Goal: Transaction & Acquisition: Purchase product/service

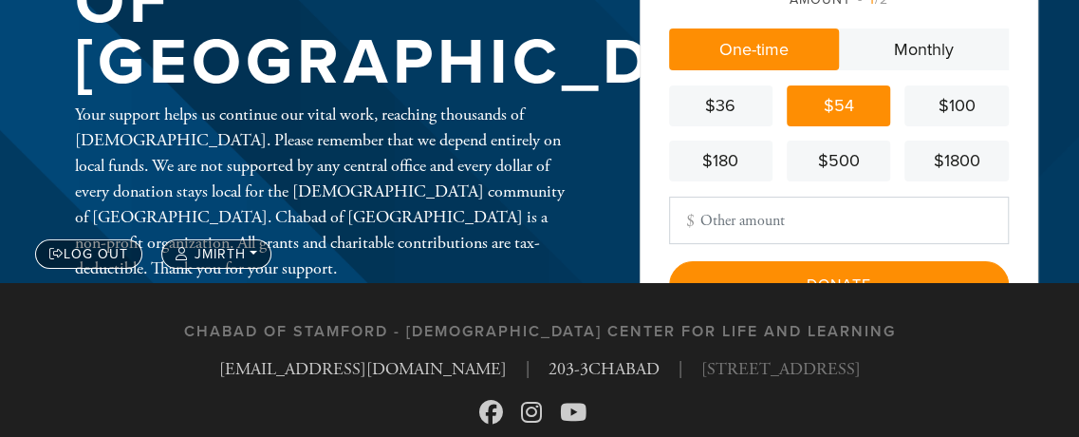
scroll to position [189, 0]
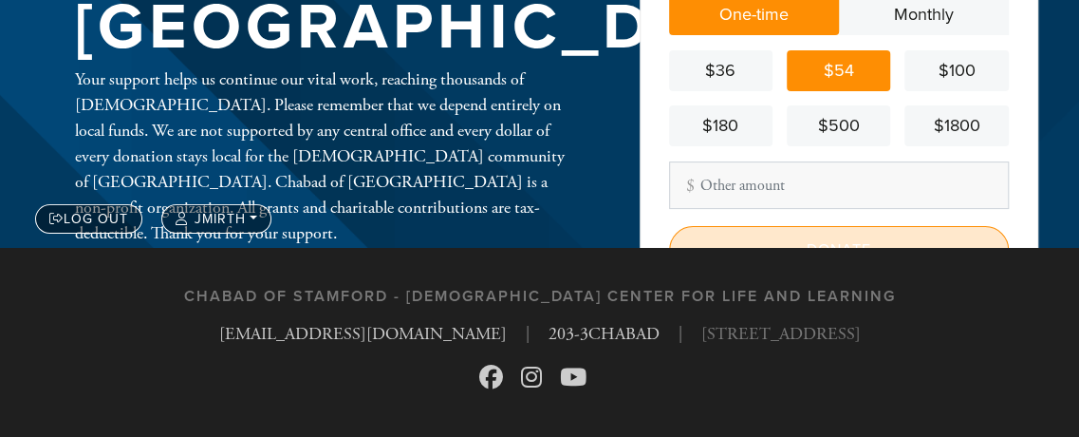
click at [823, 237] on input "Donate" at bounding box center [839, 249] width 340 height 47
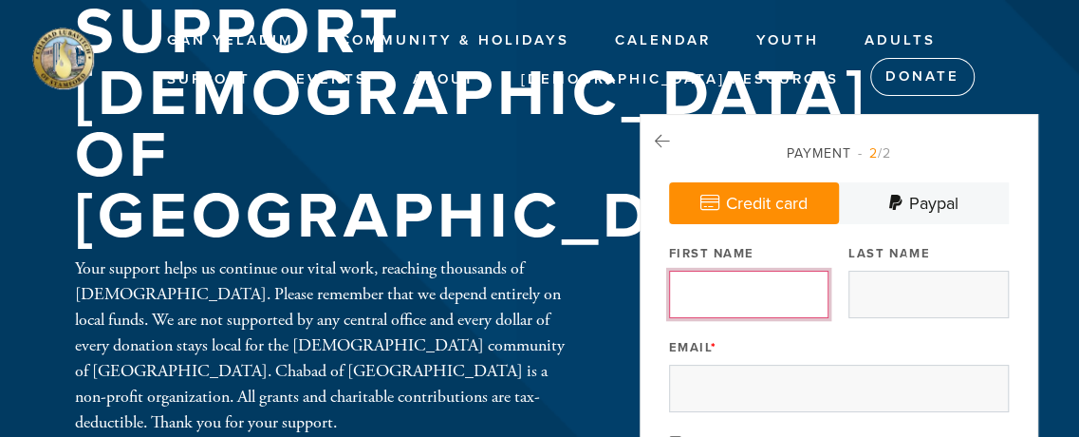
click at [697, 292] on input "First Name" at bounding box center [748, 294] width 159 height 47
type input "[PERSON_NAME] &"
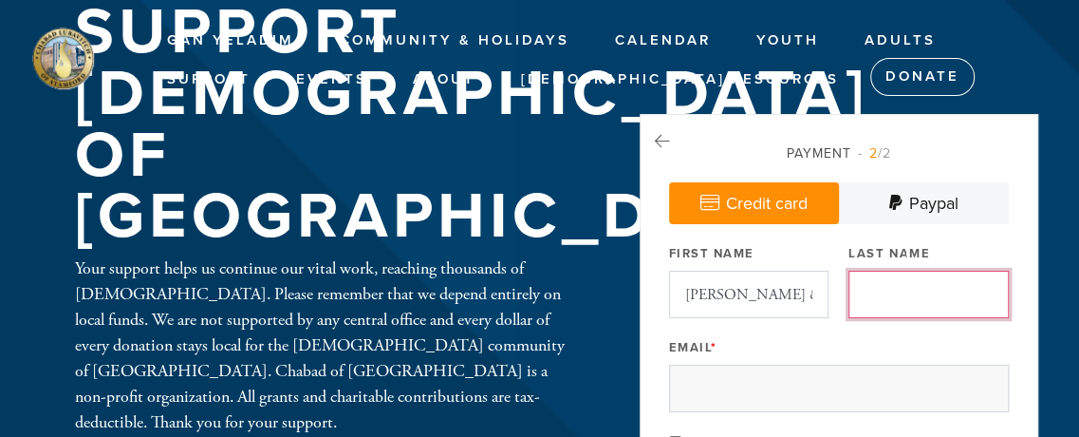
type input "Mirth"
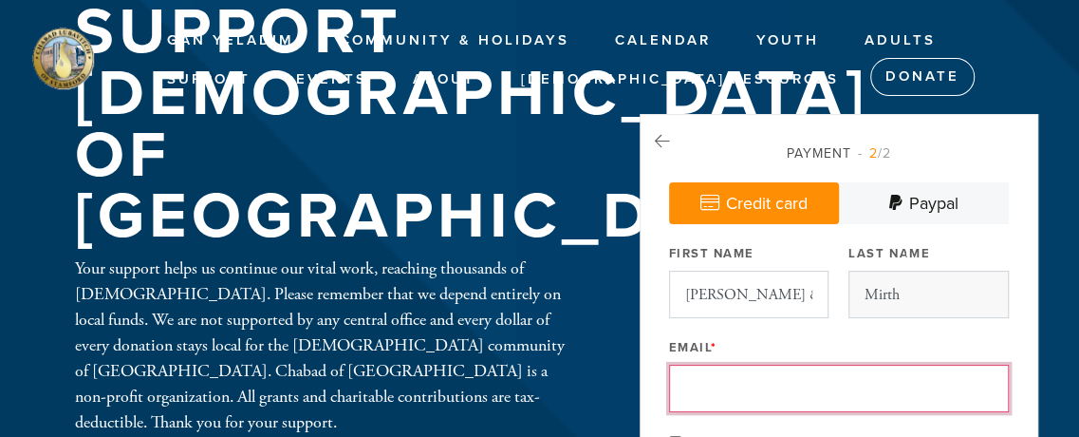
type input "[PERSON_NAME][EMAIL_ADDRESS][DOMAIN_NAME]"
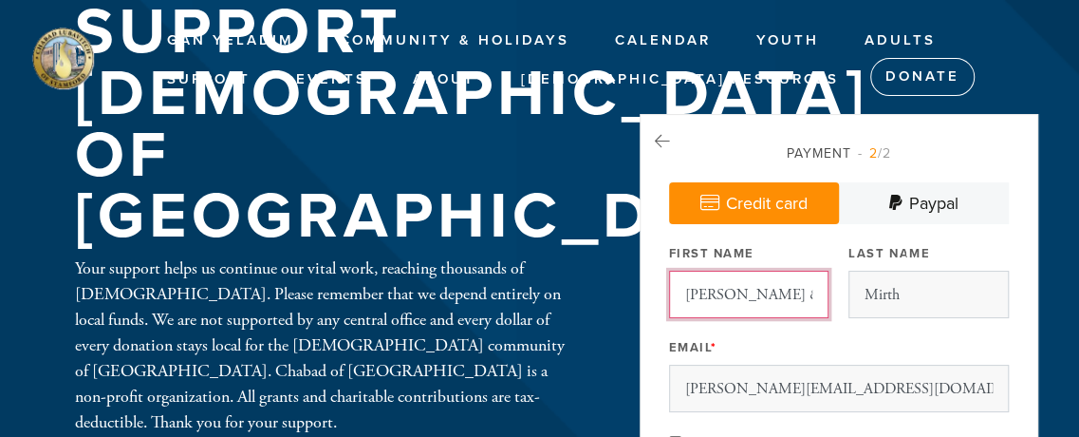
click at [749, 292] on input "[PERSON_NAME] &" at bounding box center [748, 294] width 159 height 47
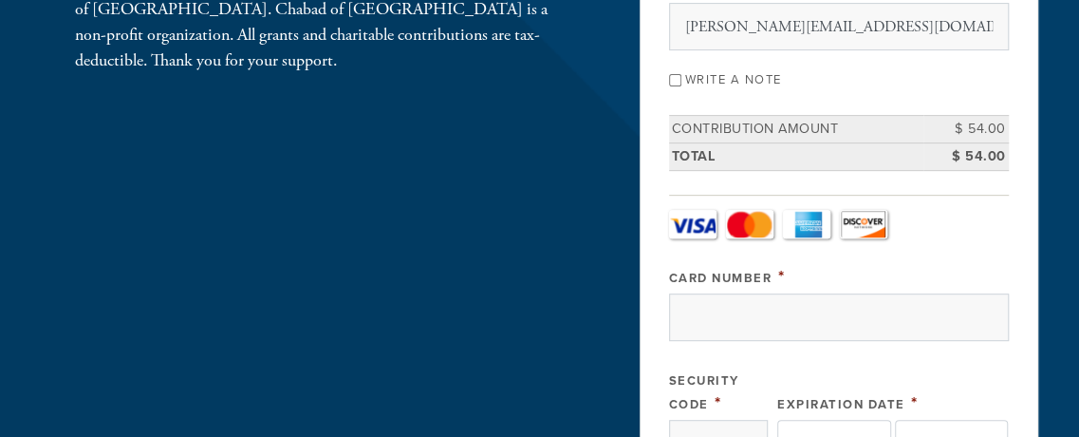
scroll to position [410, 0]
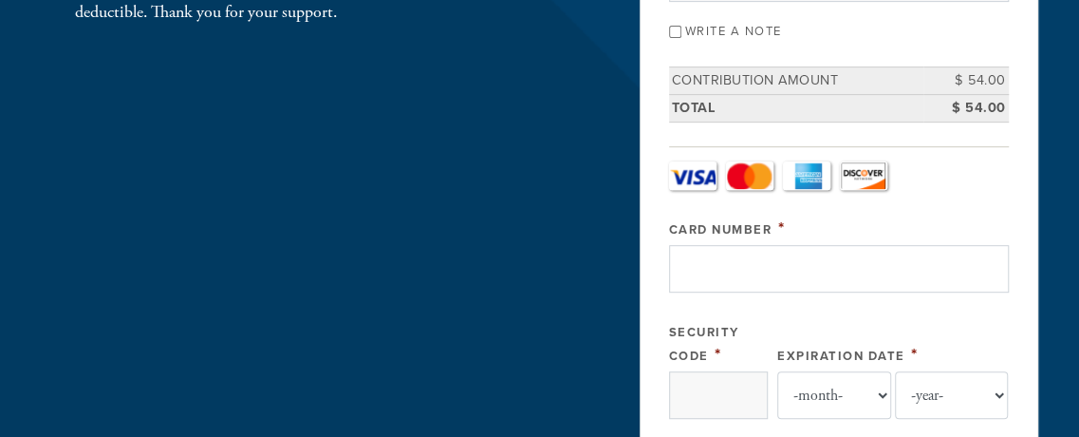
type input "[PERSON_NAME] & [PERSON_NAME]"
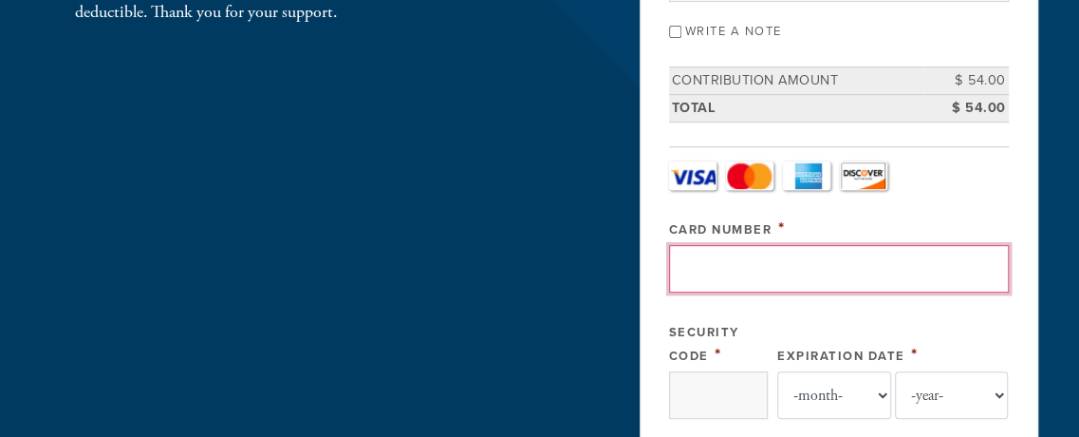
click at [720, 260] on input "Card Number" at bounding box center [839, 268] width 340 height 47
type input "[CREDIT_CARD_NUMBER]"
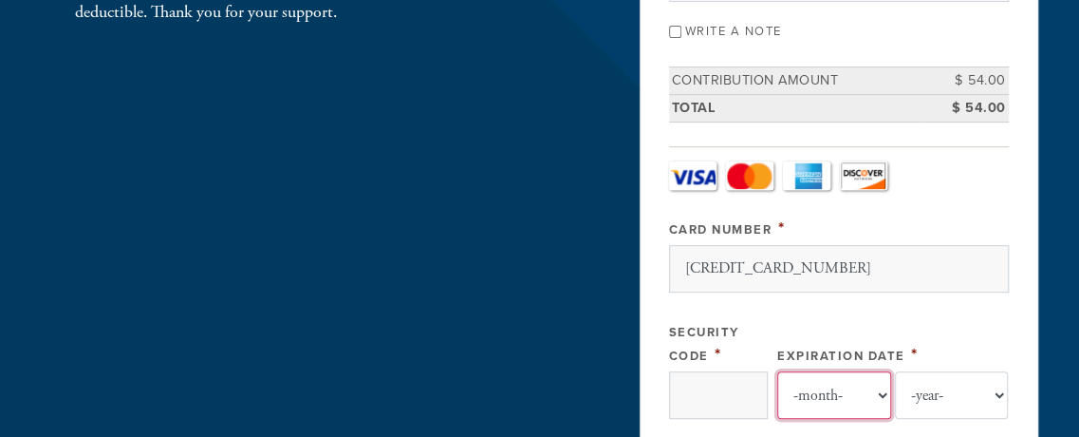
select select "1"
select select "2030"
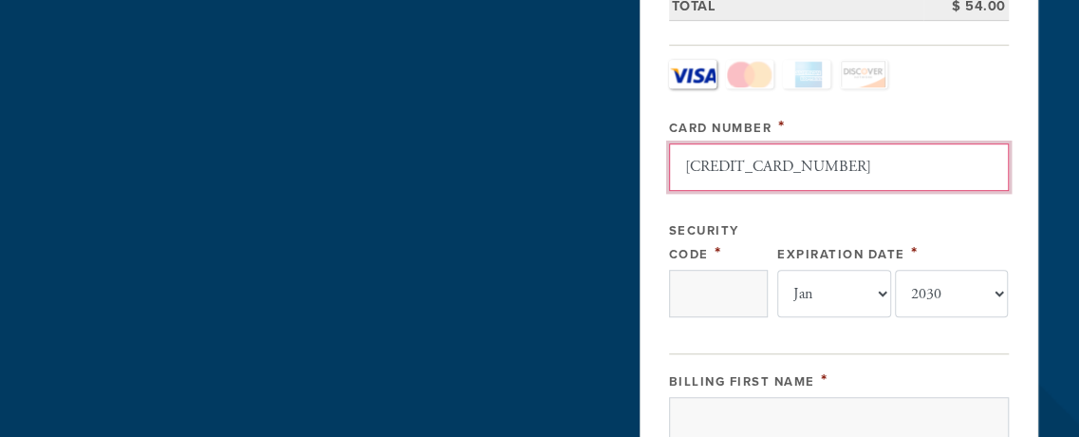
scroll to position [513, 0]
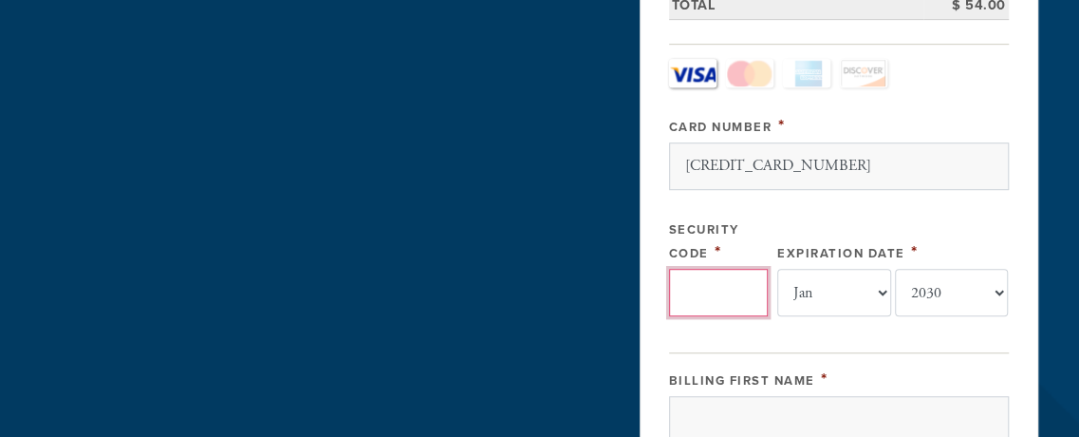
click at [698, 289] on input "Security Code" at bounding box center [718, 292] width 99 height 47
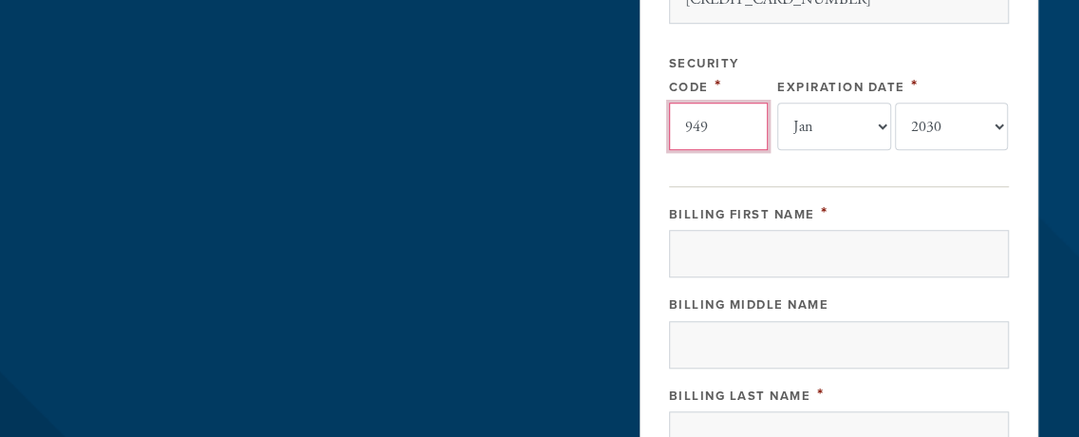
scroll to position [718, 0]
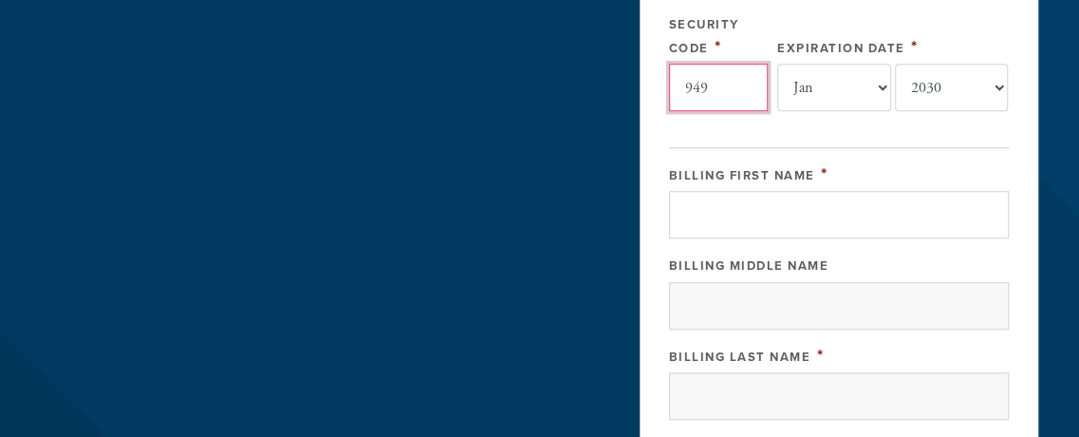
type input "949"
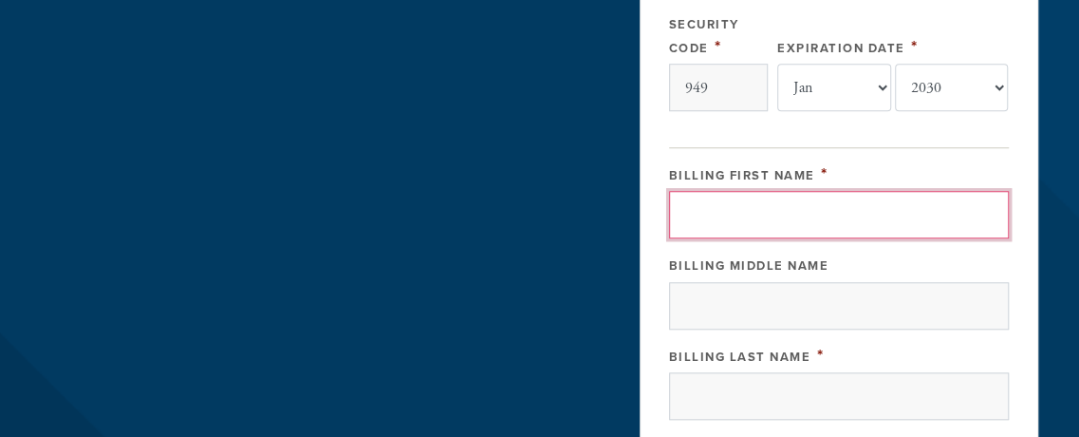
click at [716, 217] on input "Billing First Name" at bounding box center [839, 214] width 340 height 47
type input "[PERSON_NAME] &"
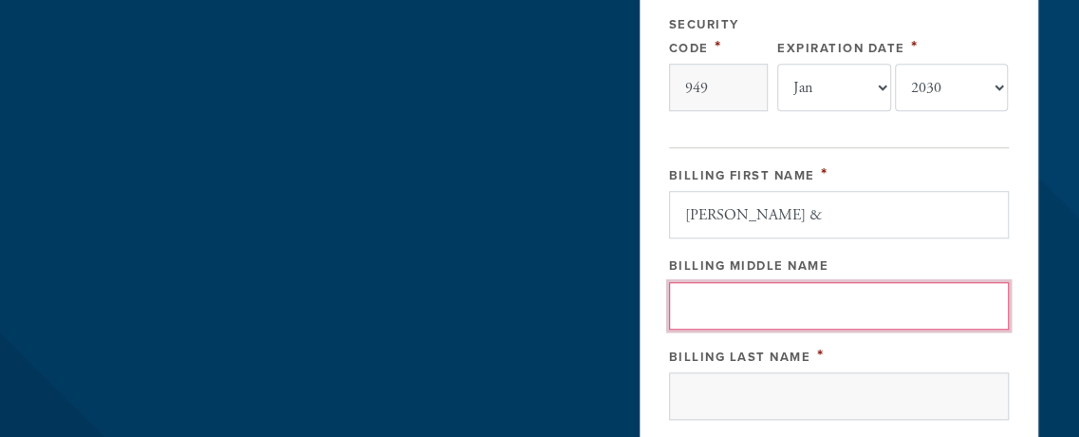
type input "[PERSON_NAME]"
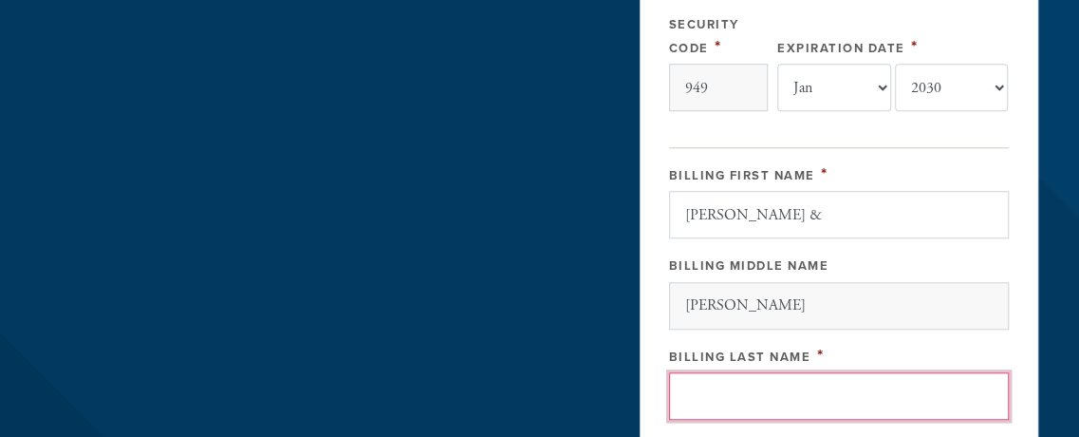
type input "Mirth"
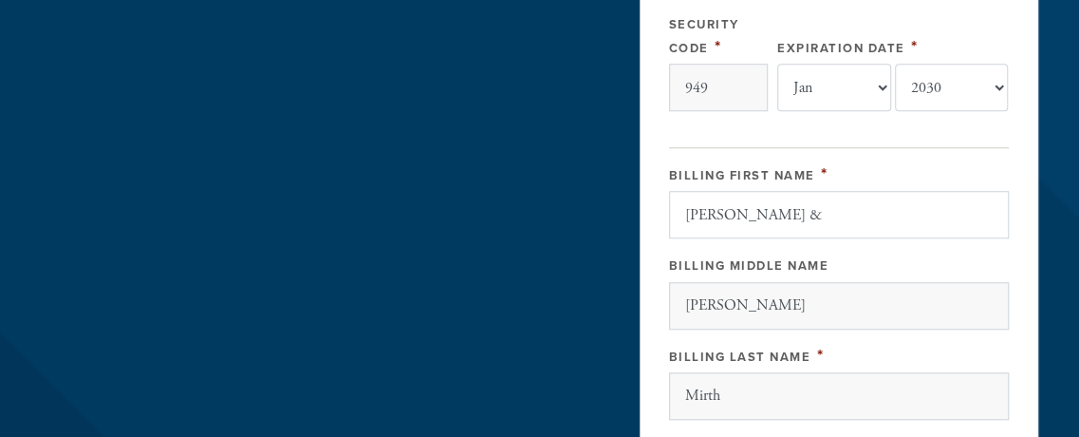
type input "[STREET_ADDRESS]"
type input "[GEOGRAPHIC_DATA]"
type input "US"
type input "CT"
type input "69007"
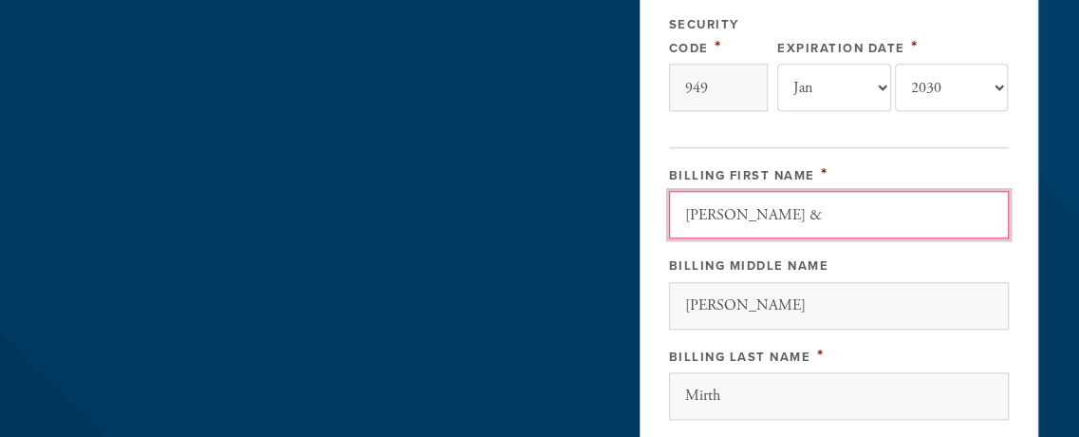
type input "US"
type input "CT"
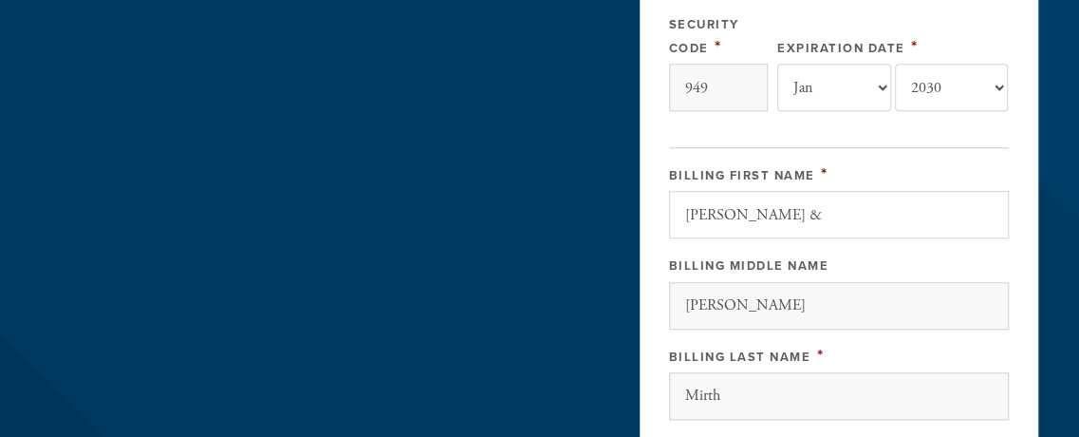
scroll to position [1118, 0]
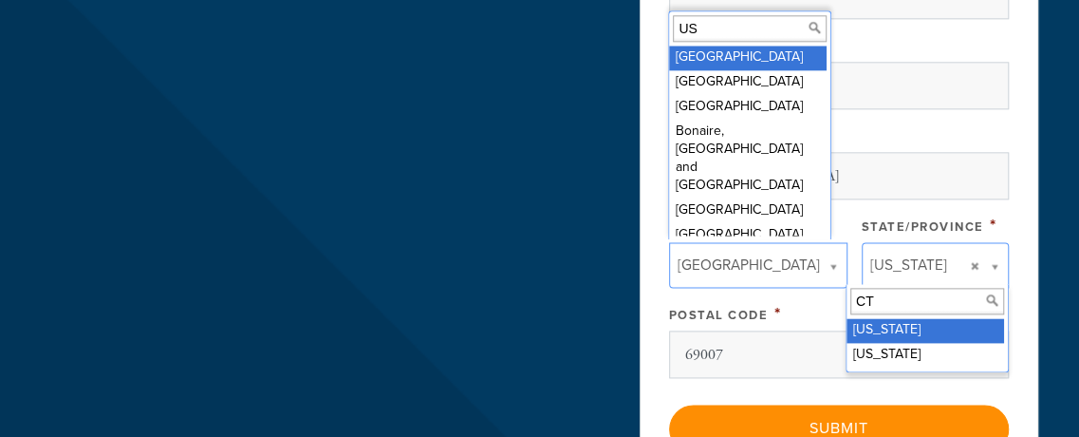
type input "US"
type input "CT"
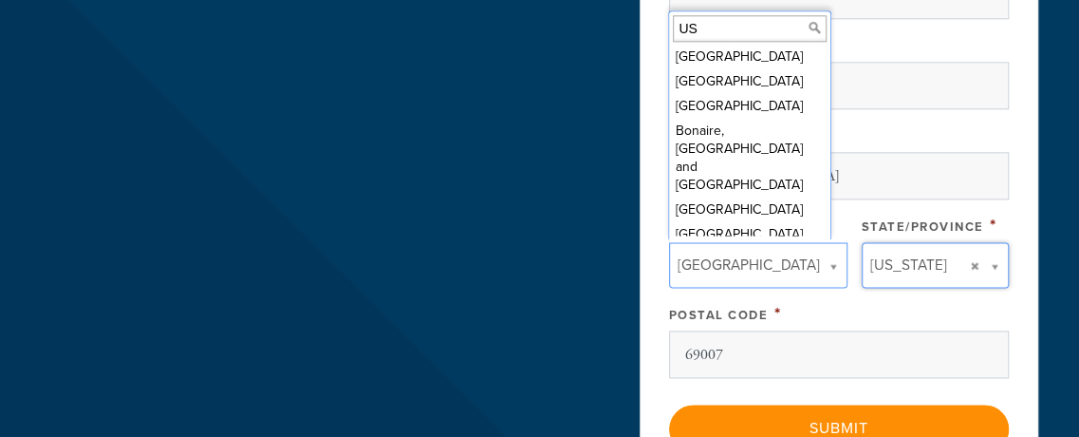
click at [886, 35] on div "Street Address *" at bounding box center [839, 45] width 340 height 24
click at [708, 33] on input "US" at bounding box center [750, 29] width 154 height 28
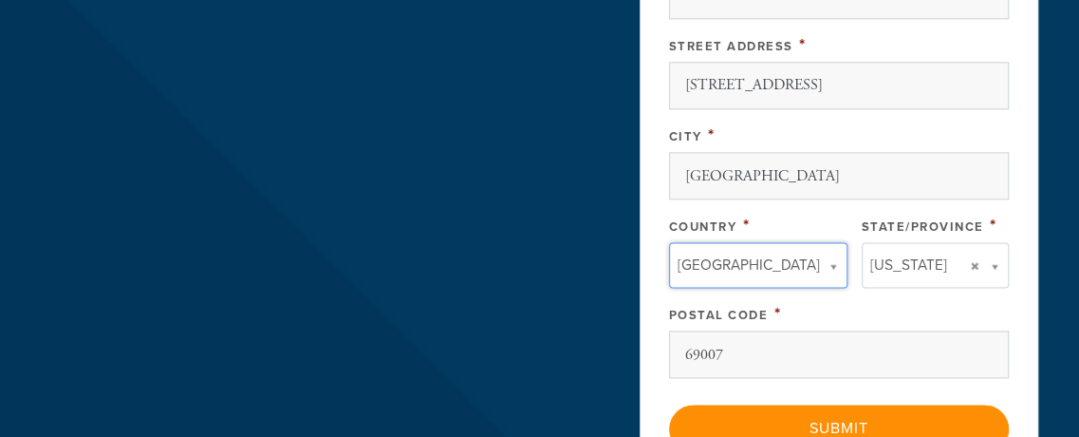
click at [706, 262] on span "[GEOGRAPHIC_DATA]" at bounding box center [749, 264] width 142 height 25
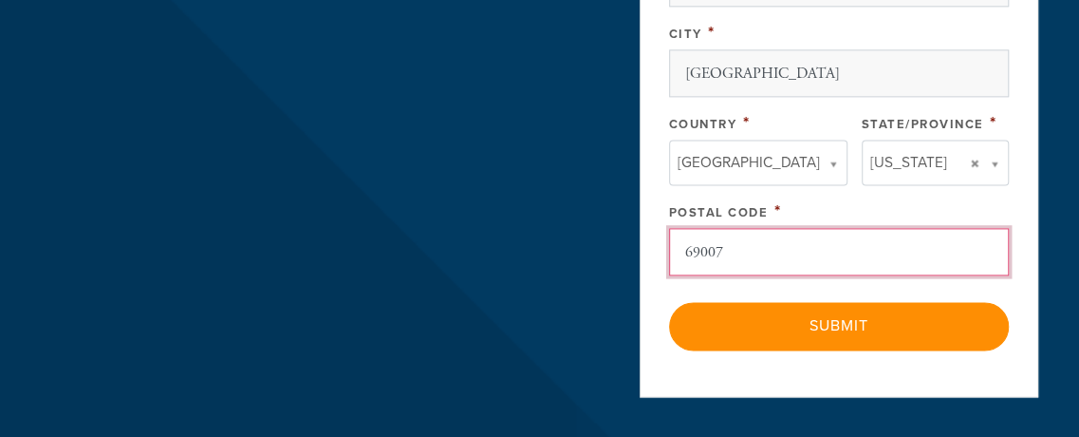
drag, startPoint x: 753, startPoint y: 246, endPoint x: 661, endPoint y: 244, distance: 92.1
click at [669, 244] on input "69007" at bounding box center [839, 251] width 340 height 47
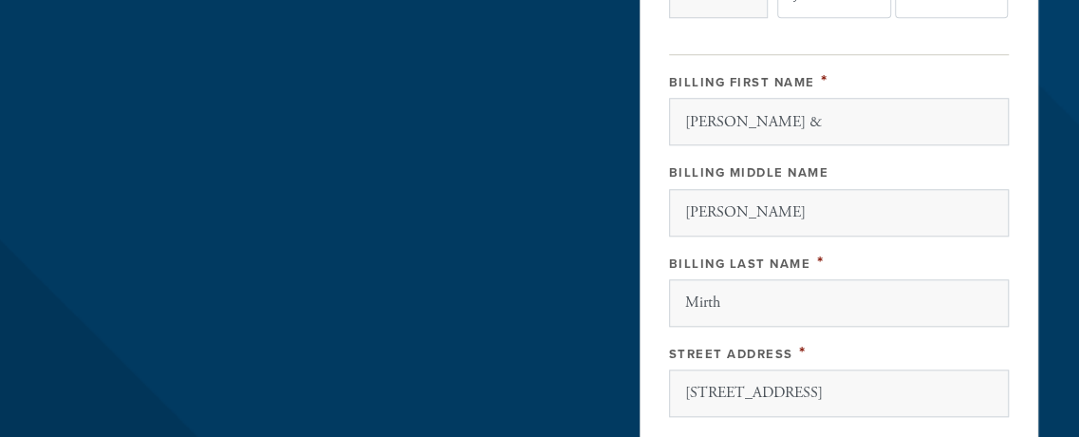
scroll to position [708, 0]
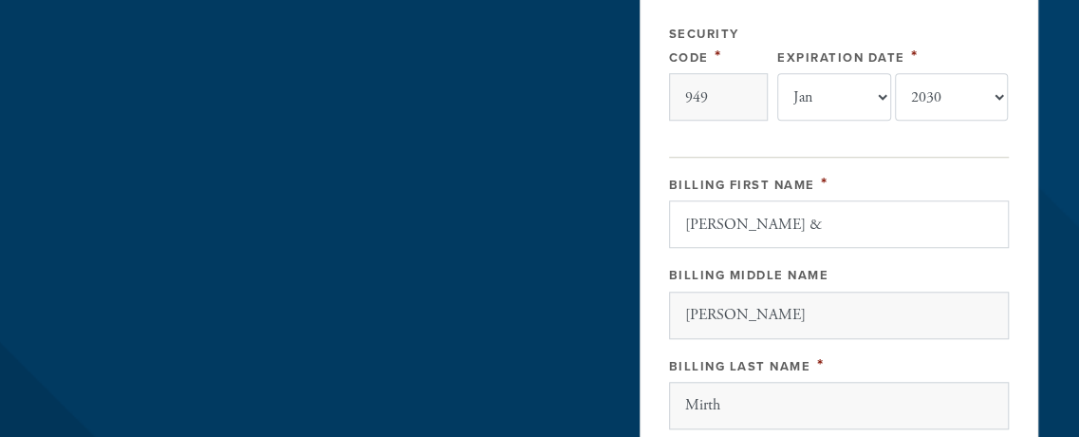
type input "06907"
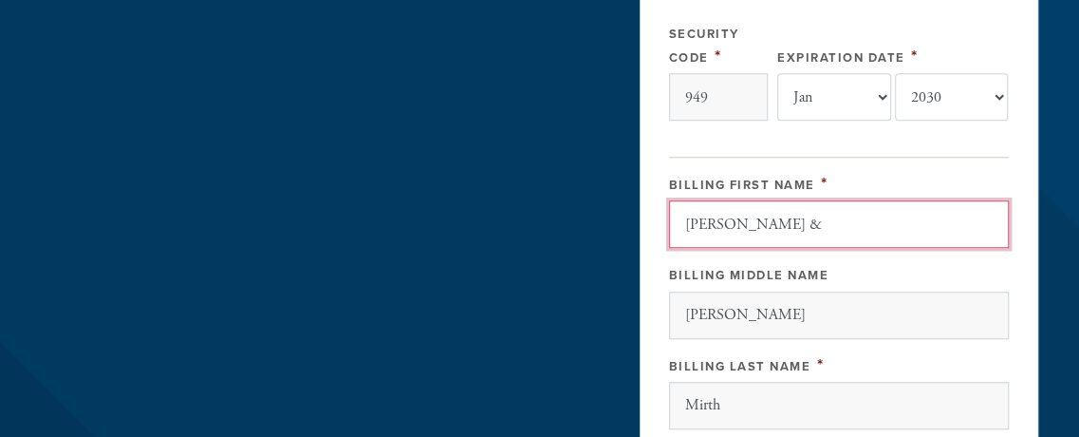
click at [757, 222] on input "[PERSON_NAME] &" at bounding box center [839, 223] width 340 height 47
type input "[PERSON_NAME] & [PERSON_NAME]"
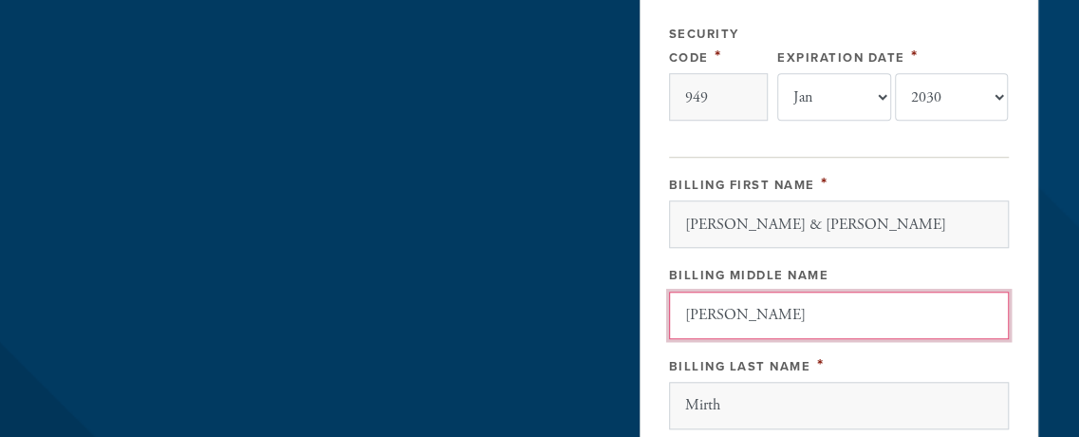
drag, startPoint x: 748, startPoint y: 316, endPoint x: 626, endPoint y: 332, distance: 122.6
click at [669, 327] on input "[PERSON_NAME]" at bounding box center [839, 314] width 340 height 47
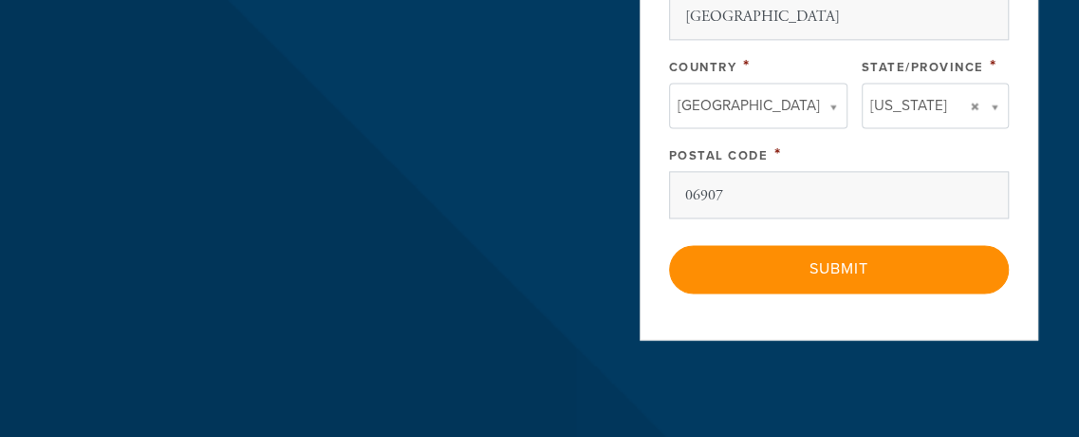
scroll to position [1323, 0]
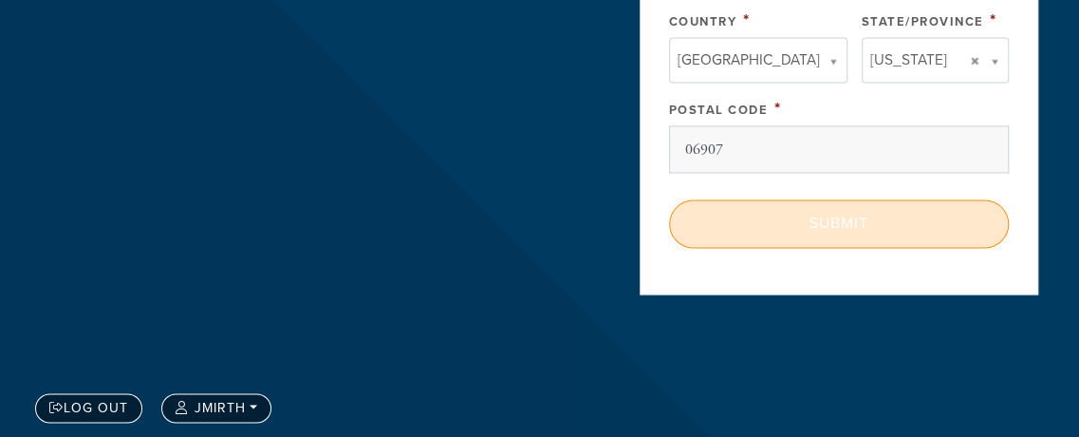
click at [831, 223] on input "Submit" at bounding box center [839, 222] width 340 height 47
